Goal: Task Accomplishment & Management: Manage account settings

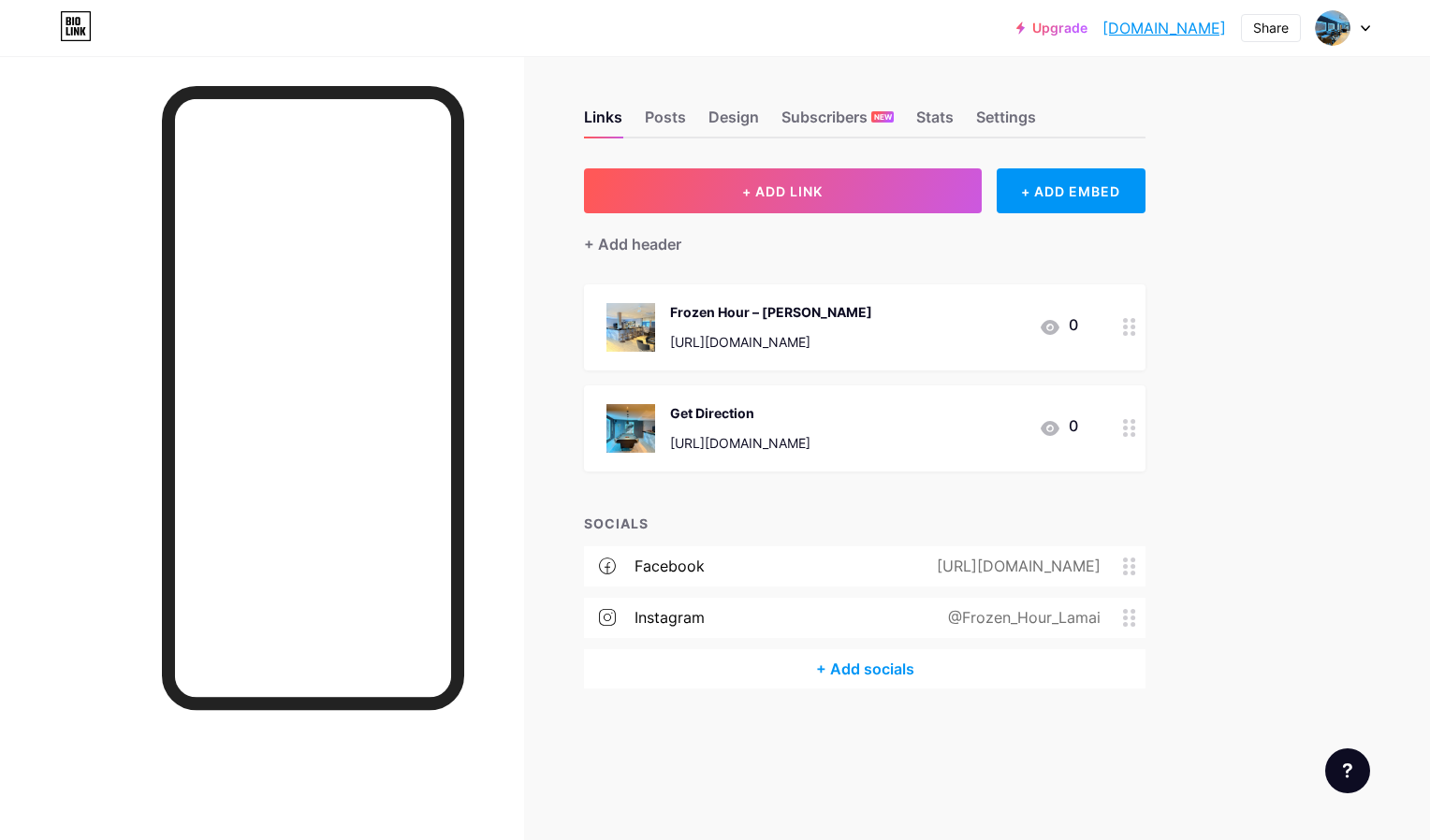
click at [1004, 620] on div "@Frozen_Hour_Lamai" at bounding box center [1020, 617] width 205 height 17
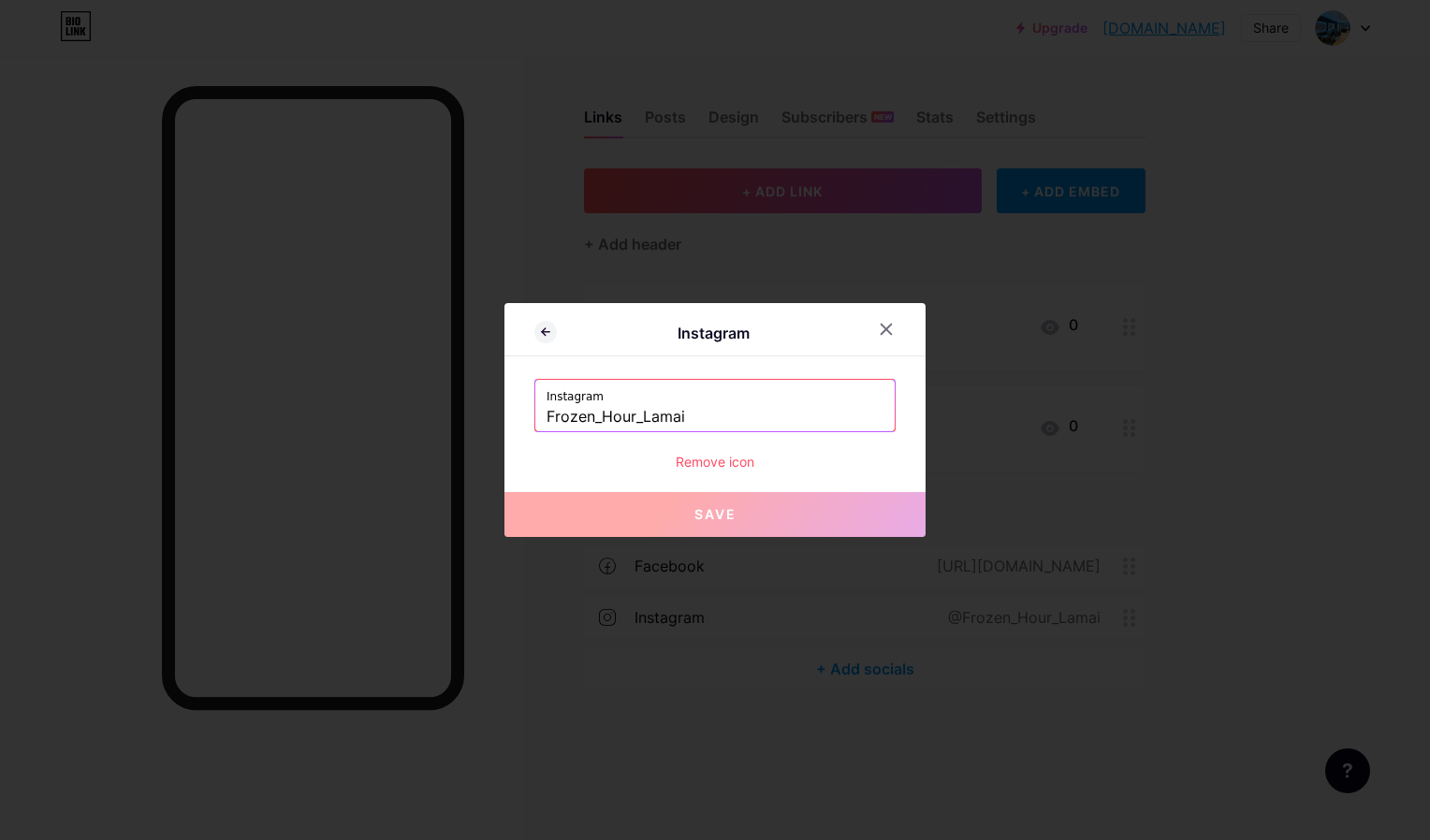
click at [744, 425] on input "Frozen_Hour_Lamai" at bounding box center [714, 417] width 337 height 26
paste input "[URL][DOMAIN_NAME]"
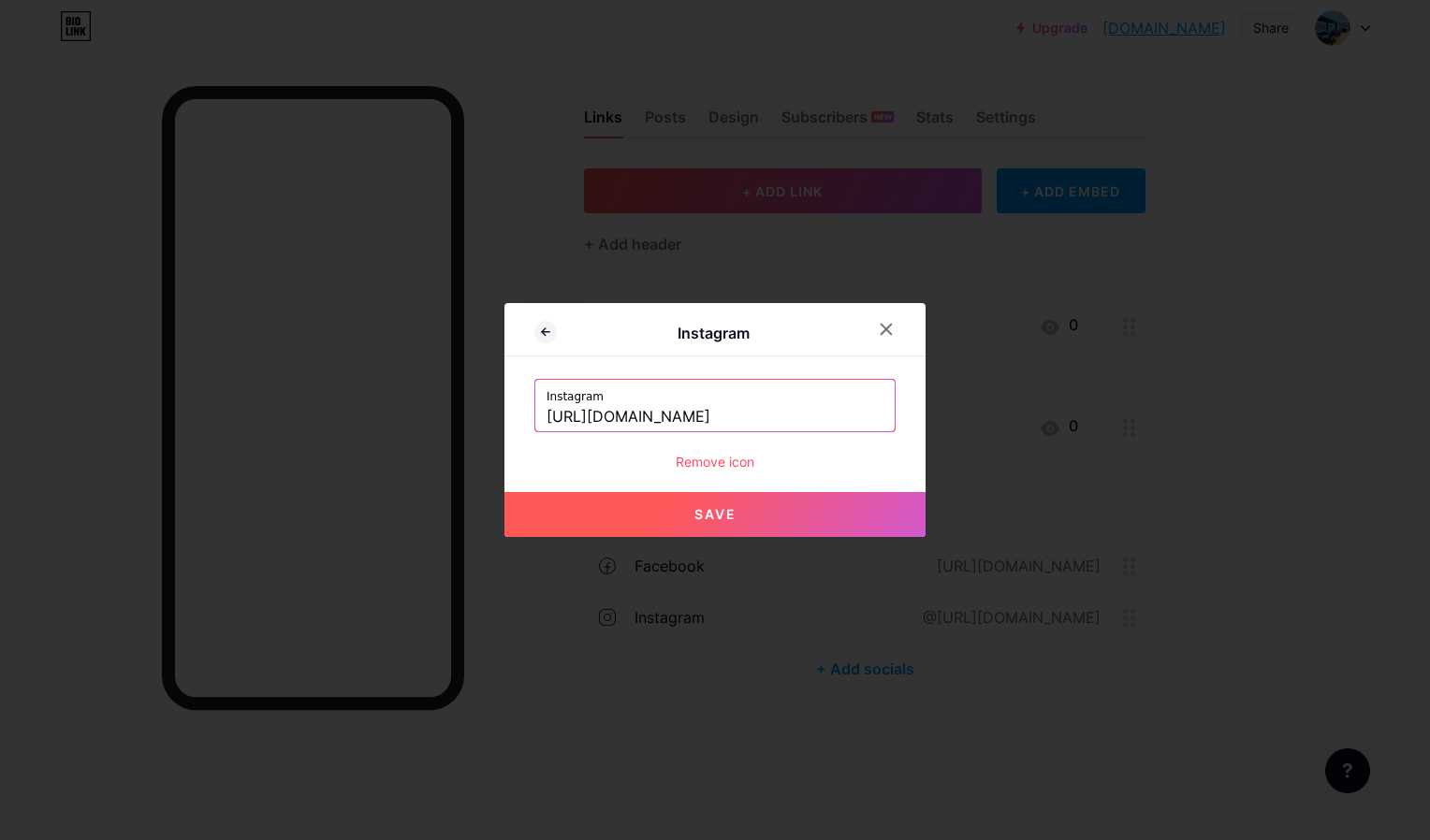
drag, startPoint x: 741, startPoint y: 412, endPoint x: 353, endPoint y: 407, distance: 388.0
click at [353, 407] on div "Instagram Instagram [URL][DOMAIN_NAME] Remove icon Save" at bounding box center [715, 420] width 1430 height 840
click at [664, 524] on button "Save" at bounding box center [714, 515] width 421 height 45
type input "[URL][DOMAIN_NAME]"
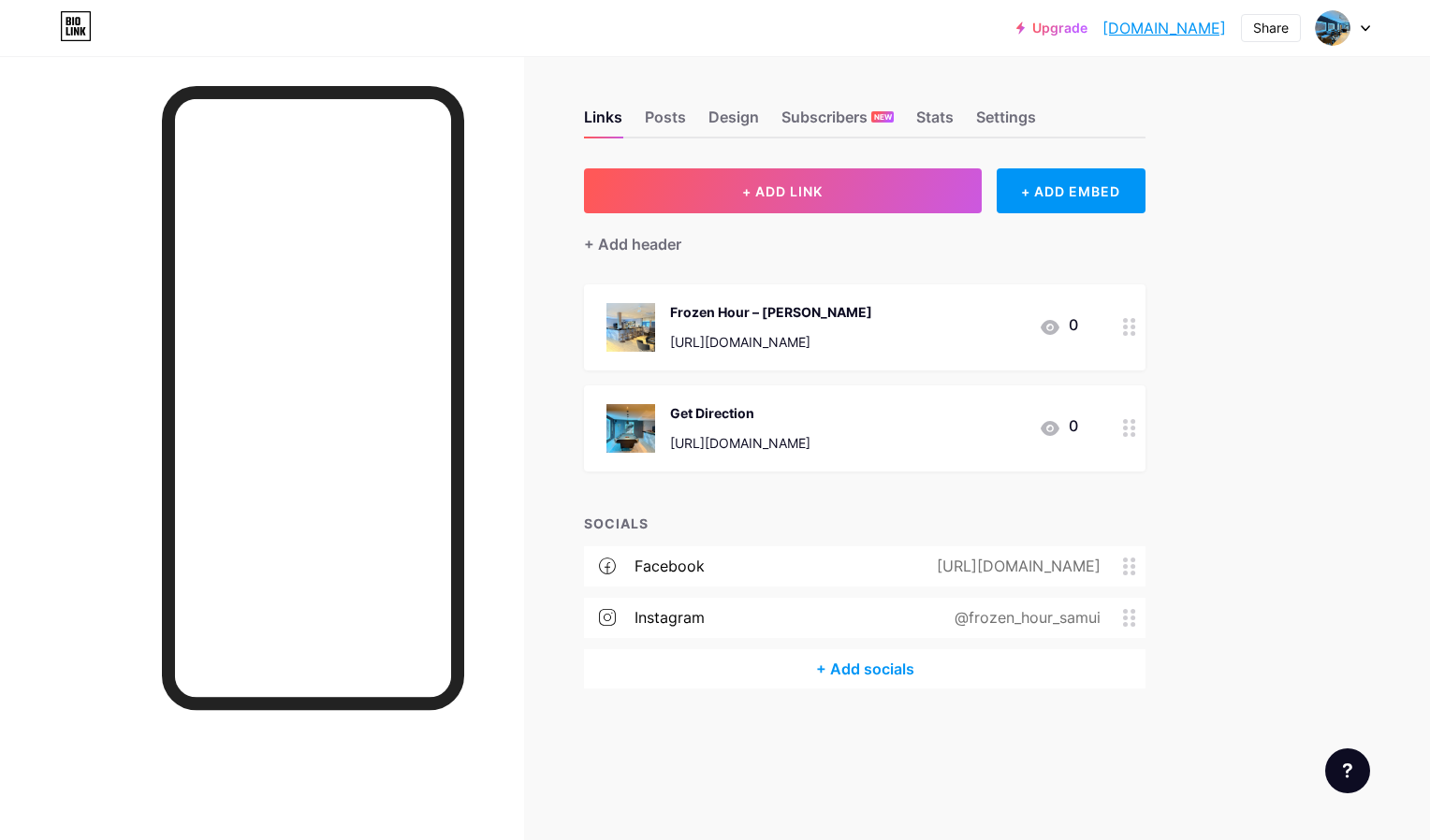
click at [1039, 113] on div "Links Posts Design Subscribers NEW Stats Settings" at bounding box center [865, 109] width 562 height 60
click at [1020, 117] on div "Settings" at bounding box center [1006, 122] width 60 height 28
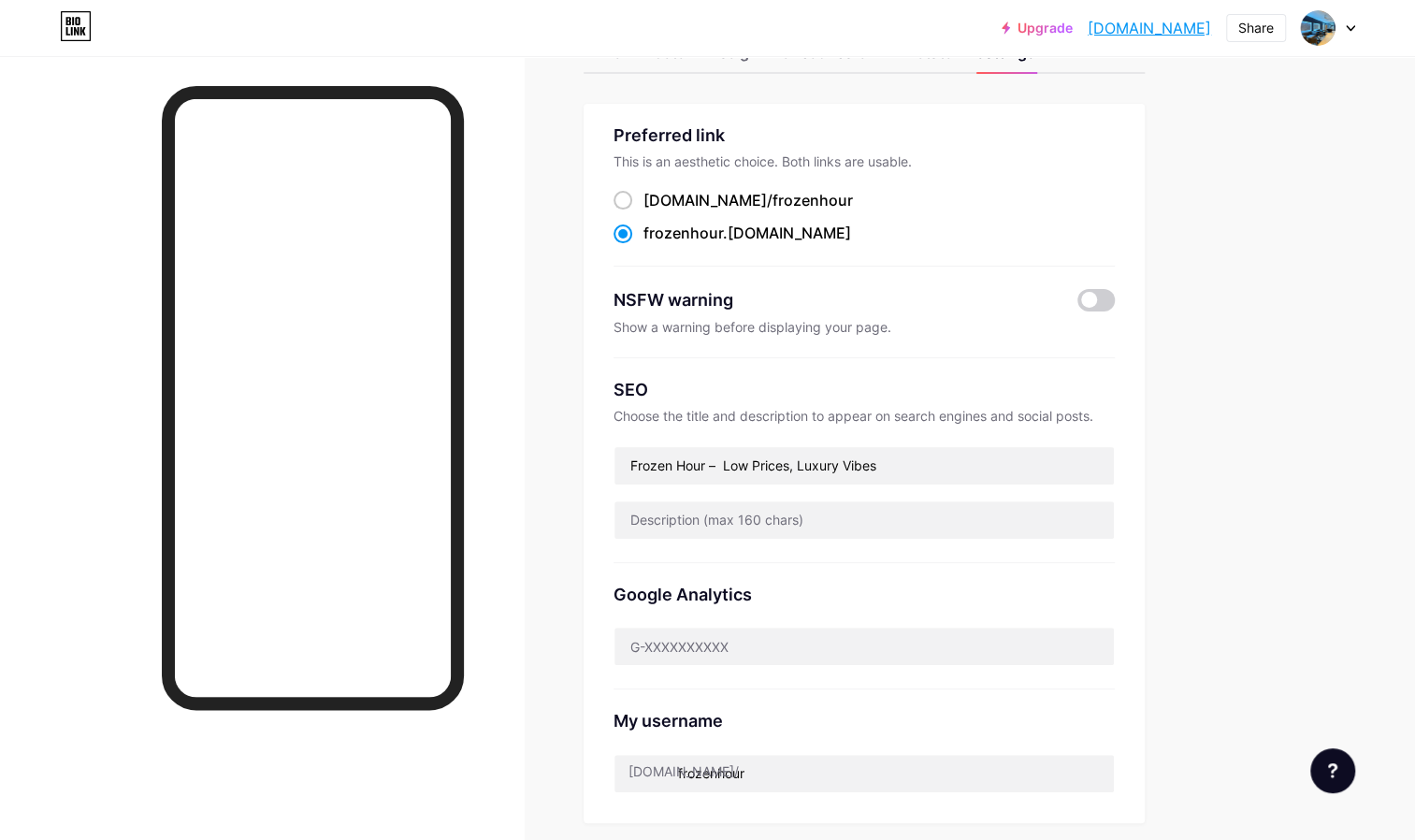
scroll to position [70, 0]
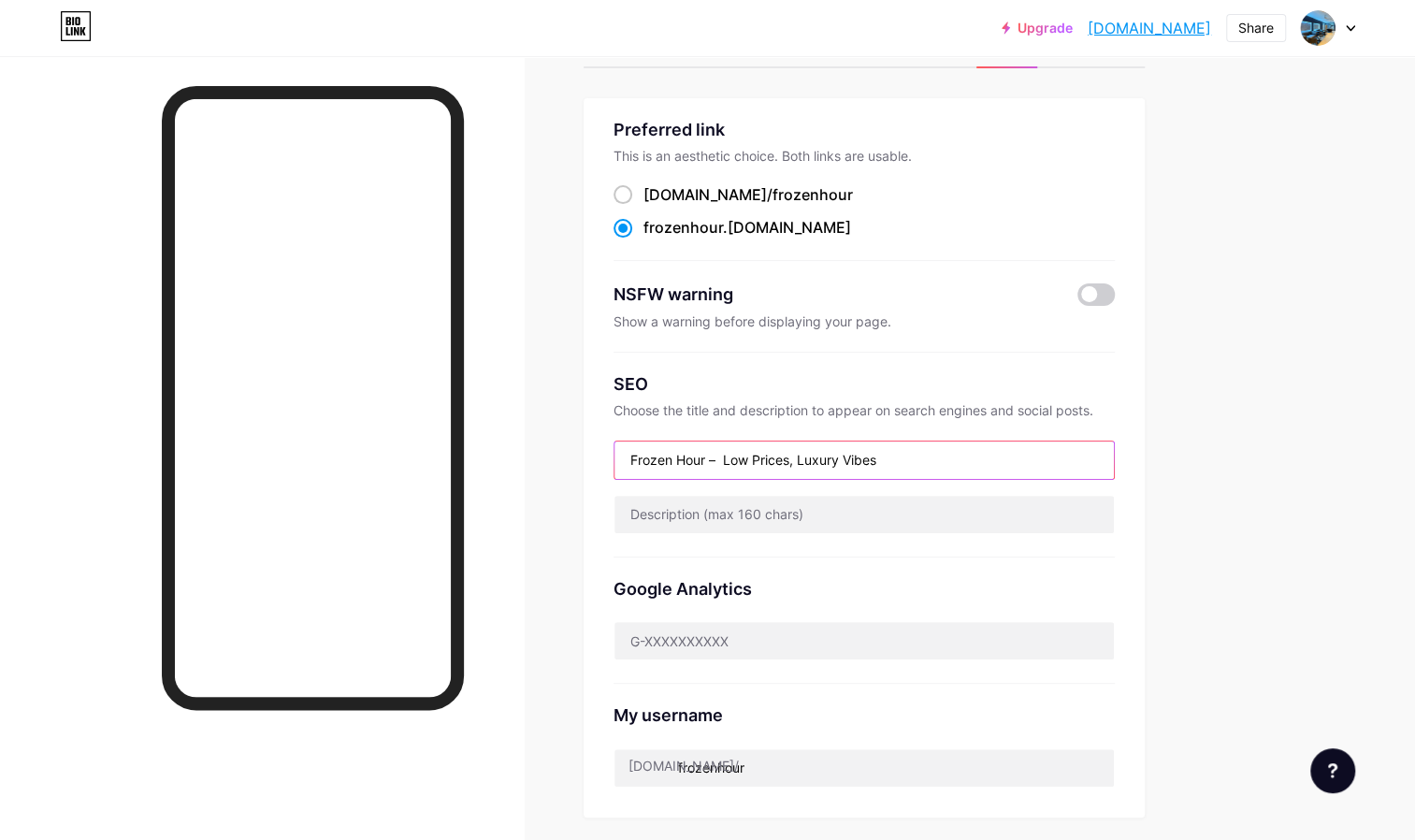
click at [885, 448] on input "Frozen Hour – Low Prices, Luxury Vibes" at bounding box center [864, 460] width 499 height 38
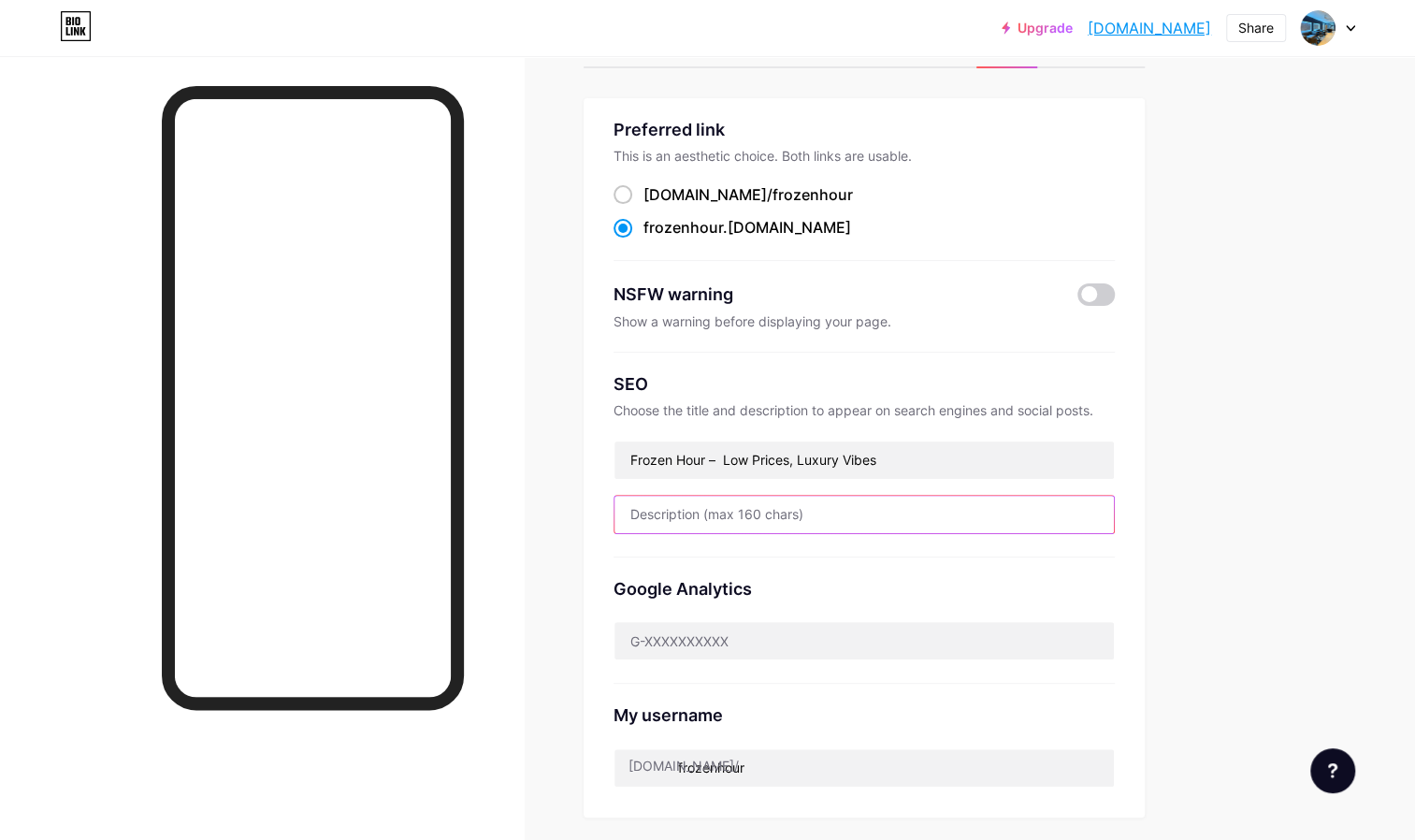
click at [837, 517] on input "text" at bounding box center [864, 514] width 499 height 38
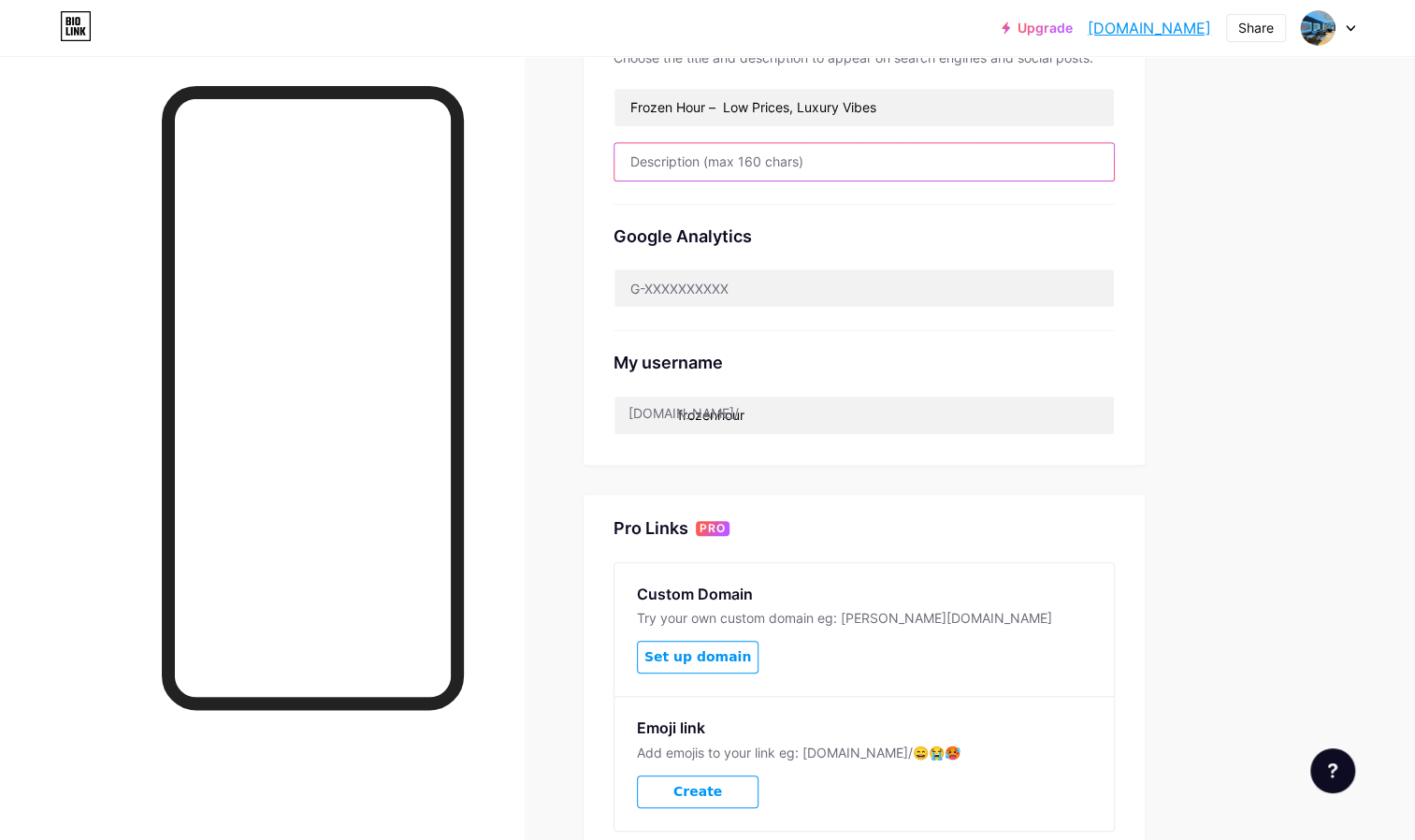
scroll to position [425, 0]
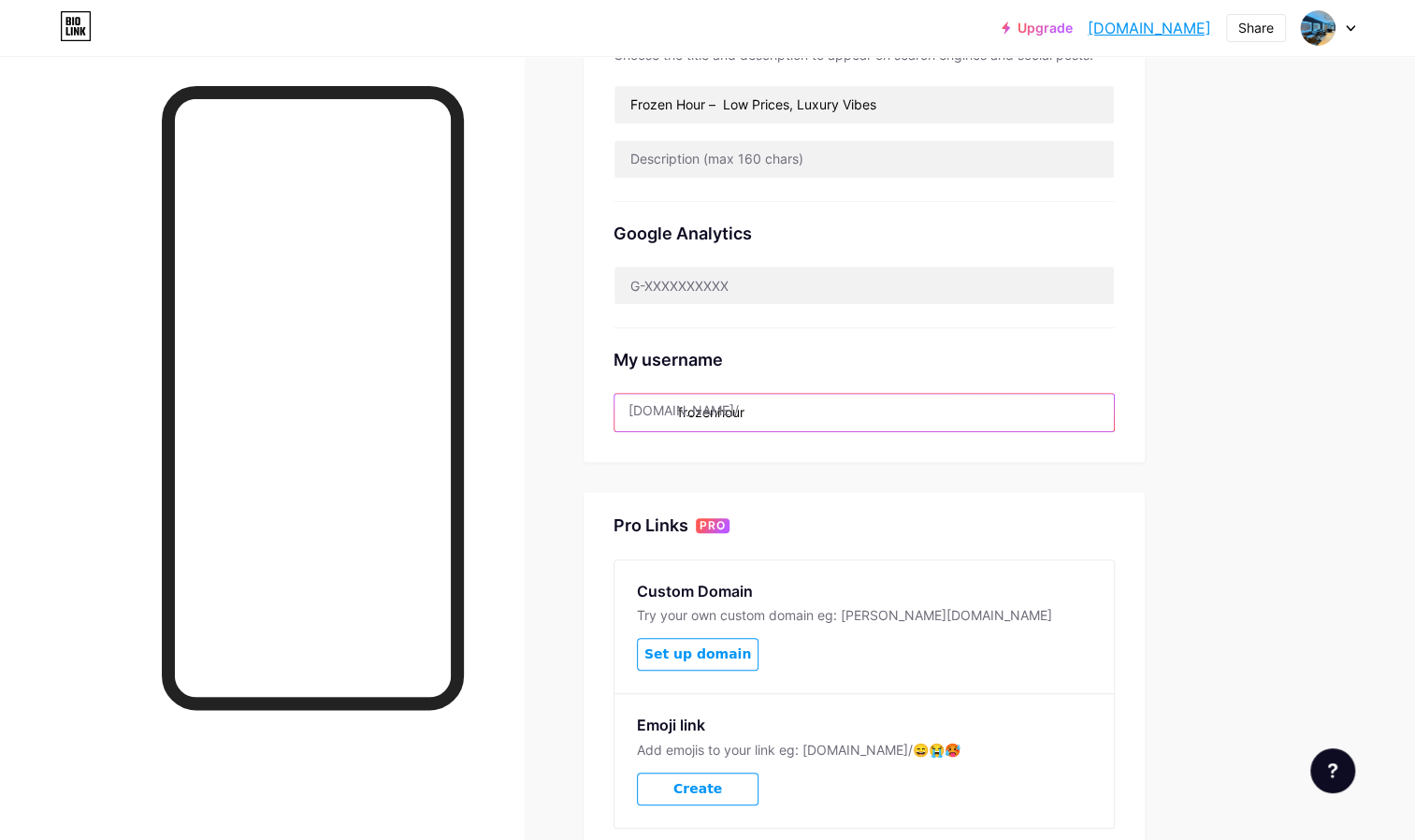
click at [687, 412] on input "frozenhour" at bounding box center [864, 412] width 499 height 38
click at [688, 412] on input "frozenhour" at bounding box center [864, 412] width 499 height 38
